Goal: Task Accomplishment & Management: Manage account settings

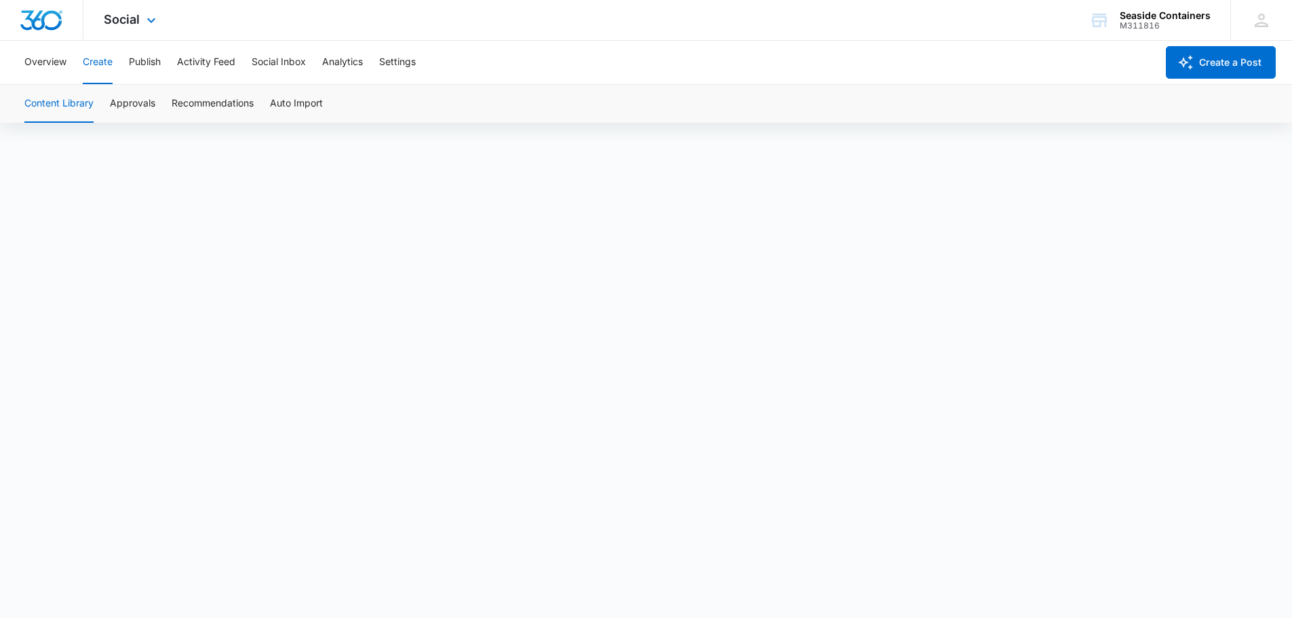
click at [140, 16] on div "Social Apps Reputation Websites Forms CRM Email Social Payments POS Content Ads…" at bounding box center [131, 20] width 96 height 40
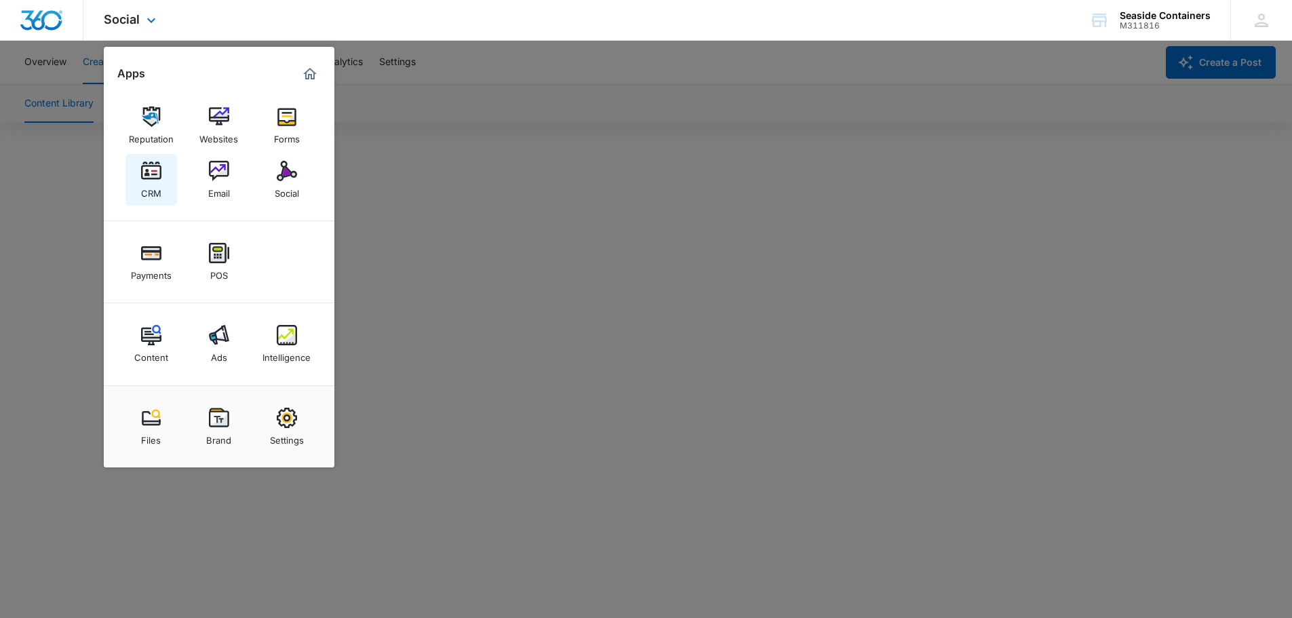
click at [153, 172] on img at bounding box center [151, 171] width 20 height 20
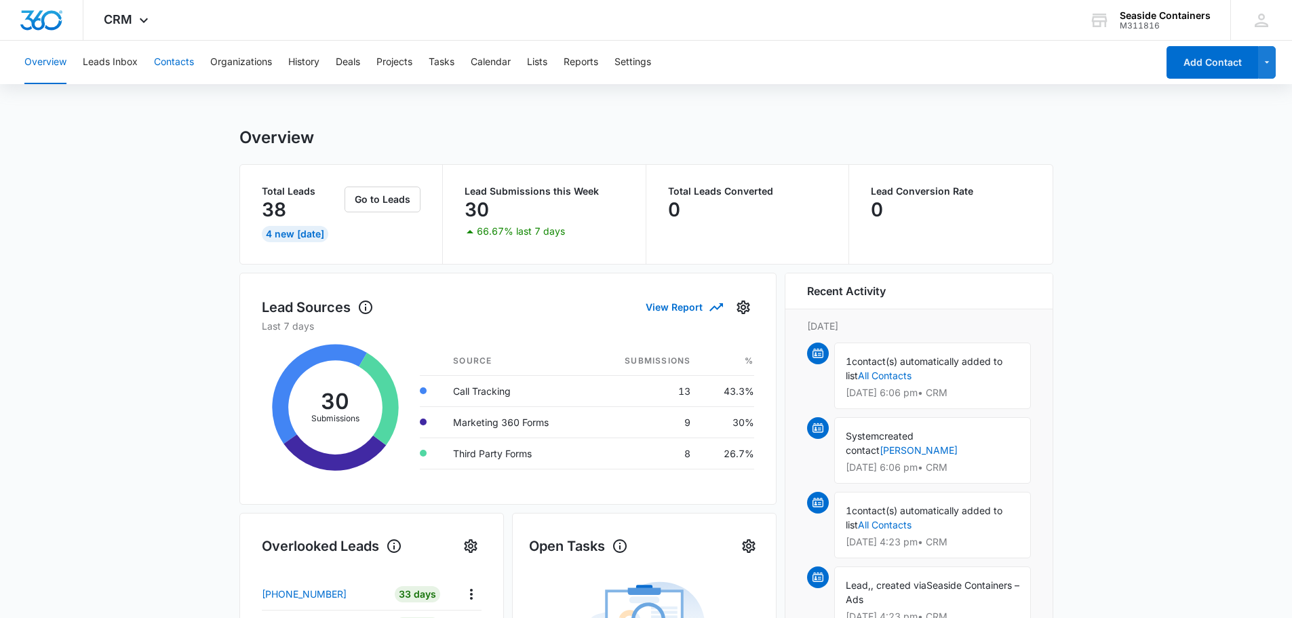
click at [166, 58] on button "Contacts" at bounding box center [174, 62] width 40 height 43
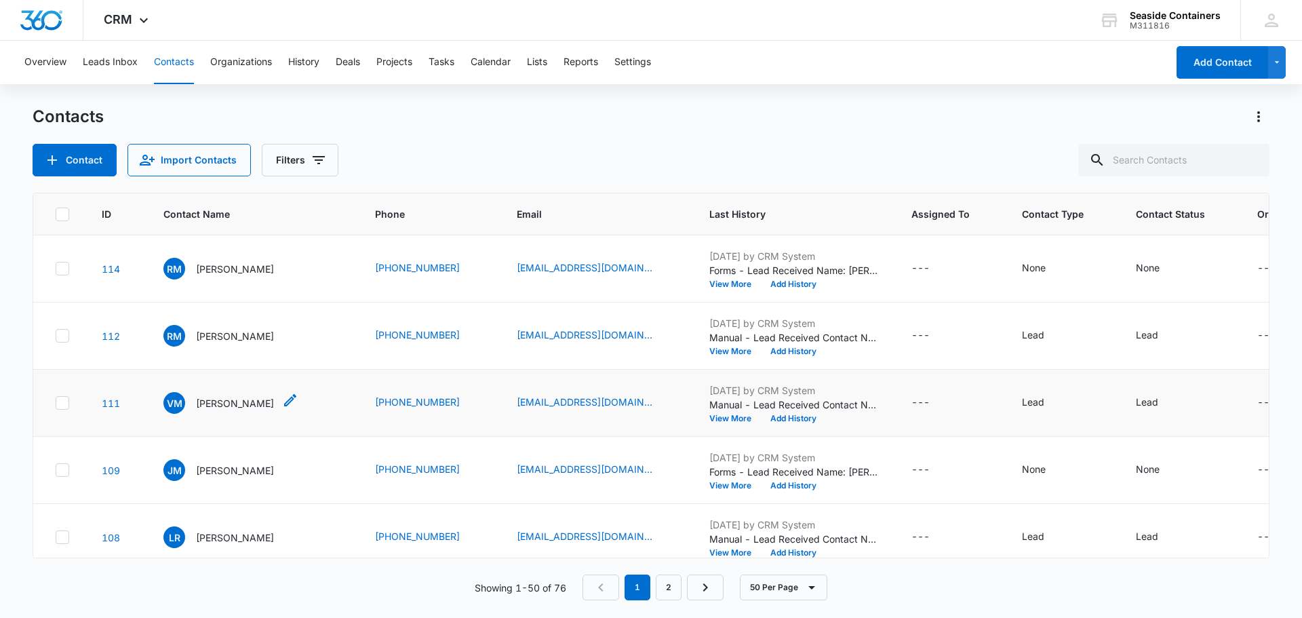
click at [225, 410] on p "[PERSON_NAME]" at bounding box center [235, 403] width 78 height 14
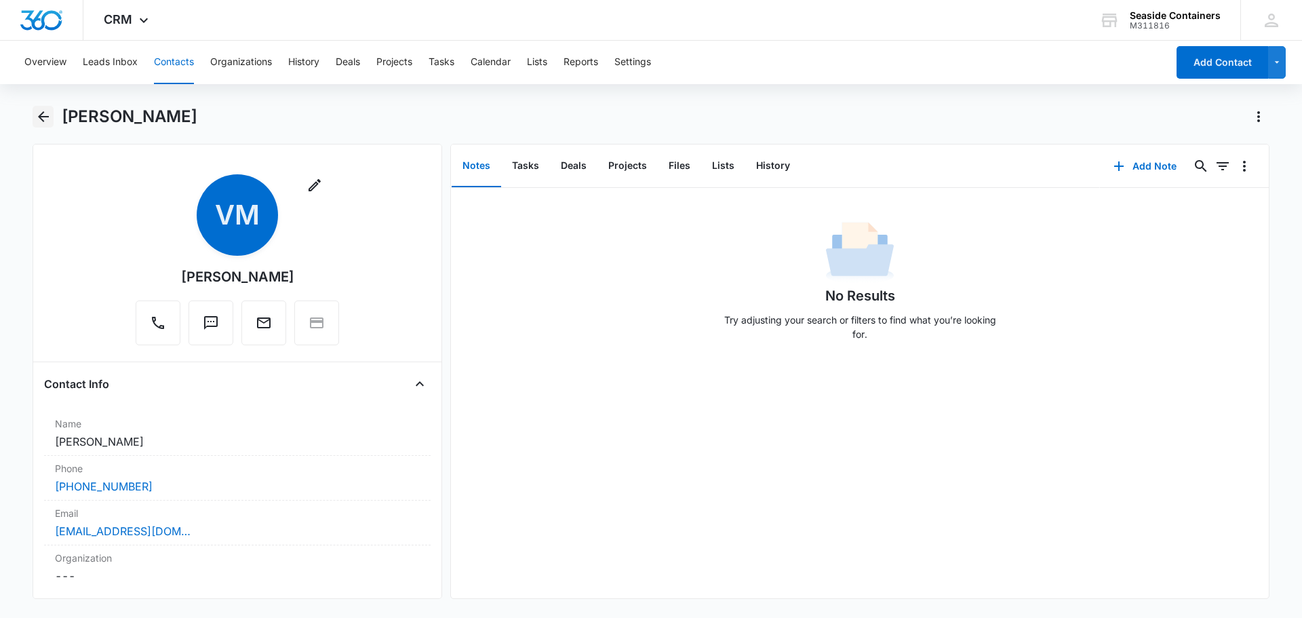
click at [41, 113] on icon "Back" at bounding box center [43, 117] width 16 height 16
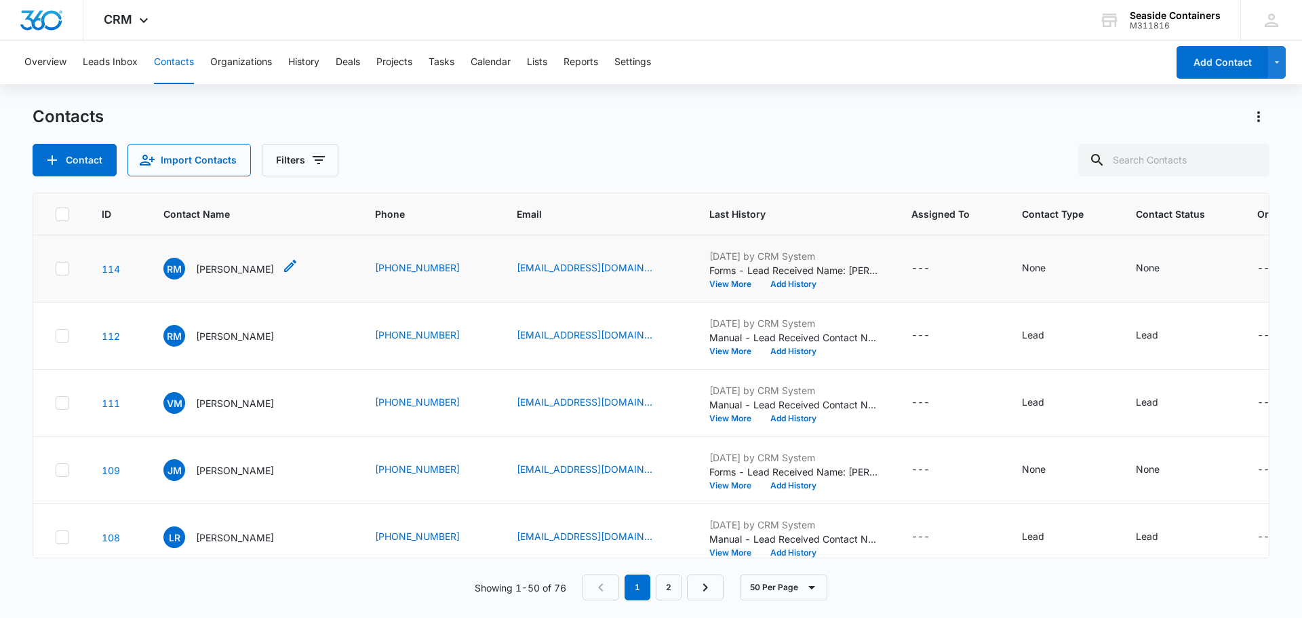
click at [228, 276] on p "[PERSON_NAME]" at bounding box center [235, 269] width 78 height 14
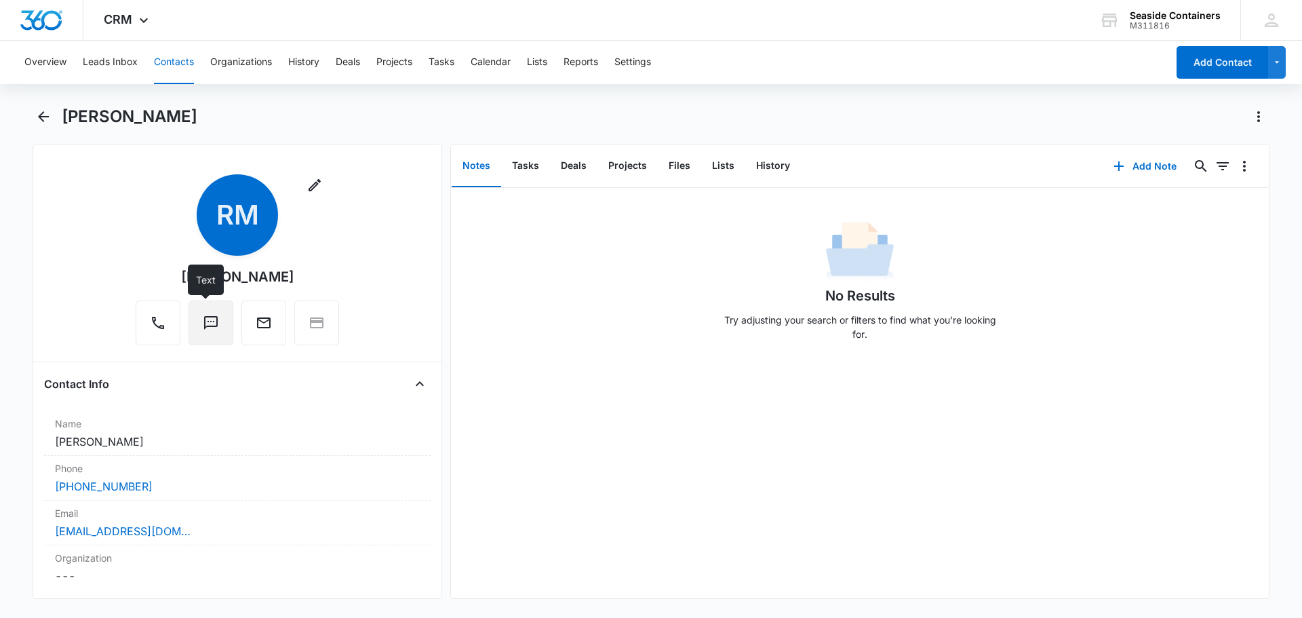
click at [206, 317] on icon "Text" at bounding box center [211, 323] width 14 height 14
